Goal: Find specific page/section: Find specific page/section

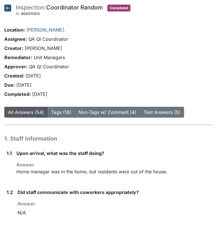
scroll to position [2919, 0]
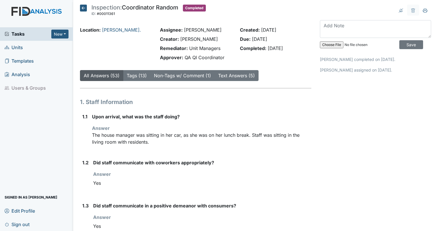
click at [28, 42] on link "Units" at bounding box center [36, 47] width 73 height 13
click at [14, 48] on span "Units" at bounding box center [14, 47] width 18 height 9
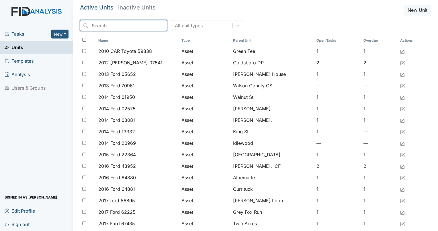
click at [110, 27] on input "search" at bounding box center [123, 25] width 87 height 11
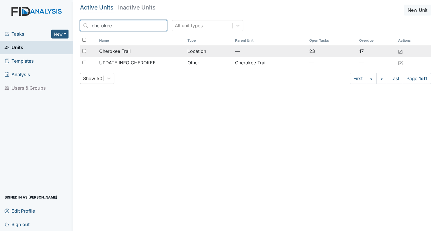
type input "cherokee"
click at [114, 50] on span "Cherokee Trail" at bounding box center [115, 51] width 32 height 7
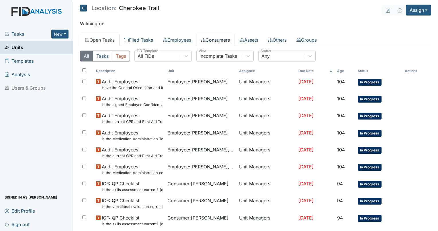
click at [221, 40] on link "Consumers" at bounding box center [215, 40] width 39 height 12
